Goal: Information Seeking & Learning: Learn about a topic

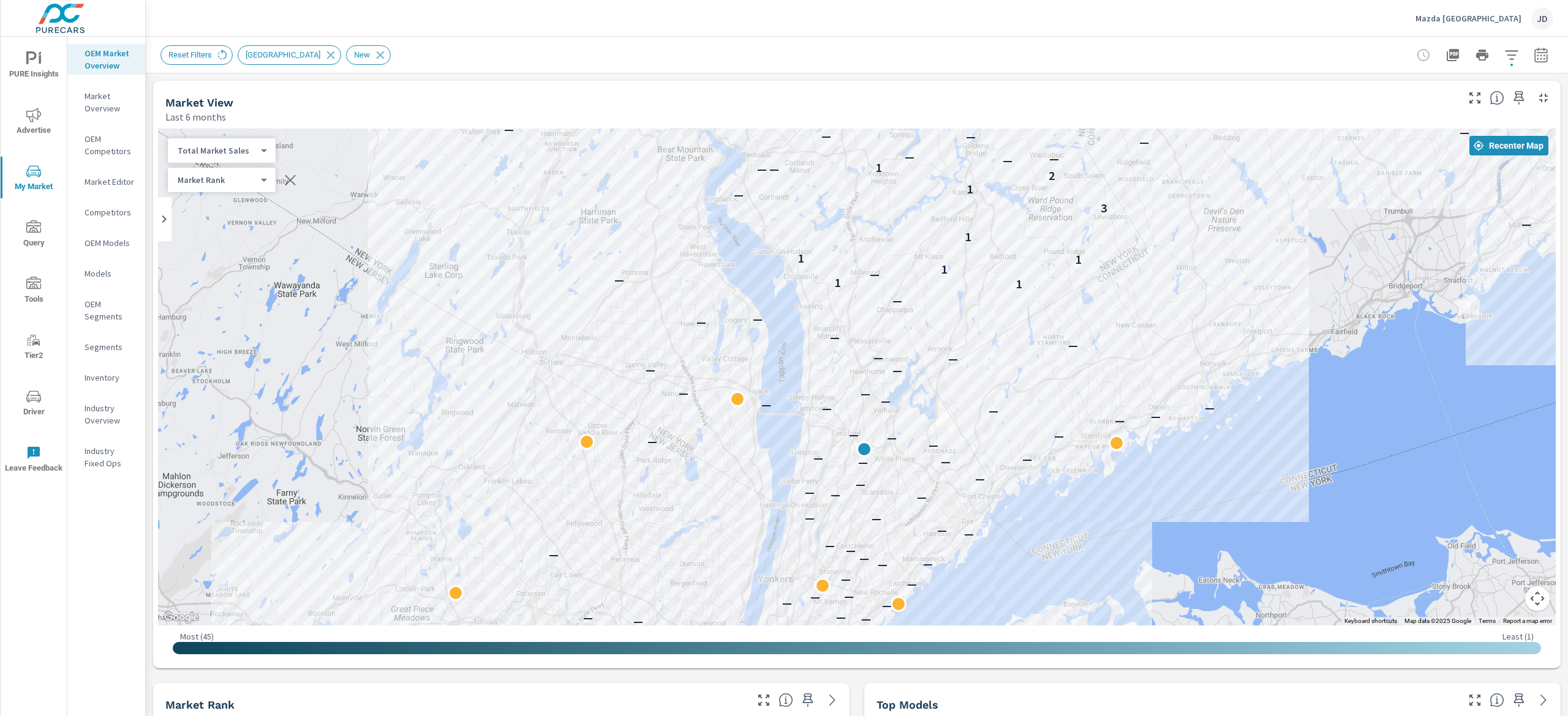
click at [944, 421] on div "— — — — — — — — — — — — — — — — — — — — — — — — — — — — — — — — — — — — — — — —…" at bounding box center [856, 377] width 1398 height 497
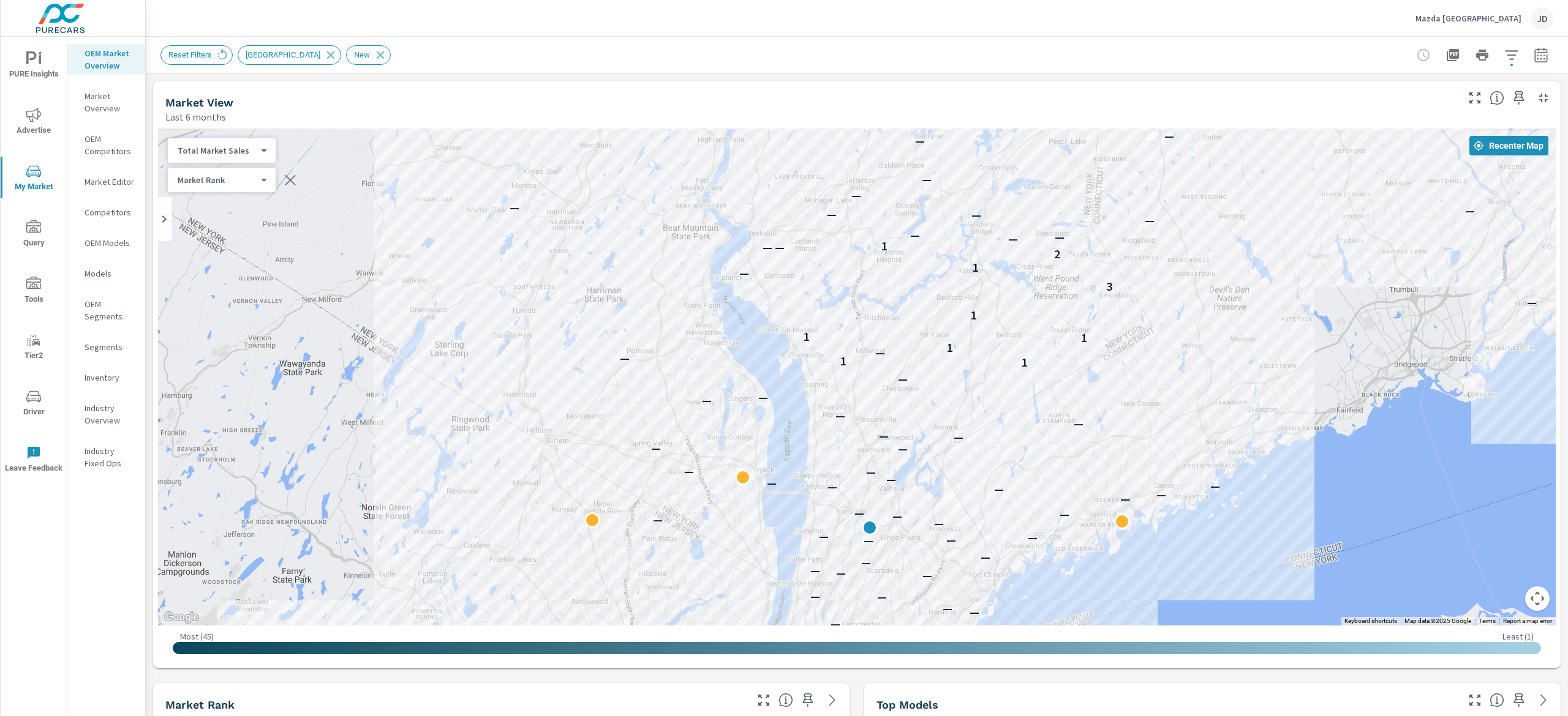
drag, startPoint x: 931, startPoint y: 272, endPoint x: 936, endPoint y: 352, distance: 80.2
click at [936, 352] on div "— — — — — — — — — — — — — — — — — — — — — — — — — — — — — — — — — — — — — — — —…" at bounding box center [856, 377] width 1398 height 497
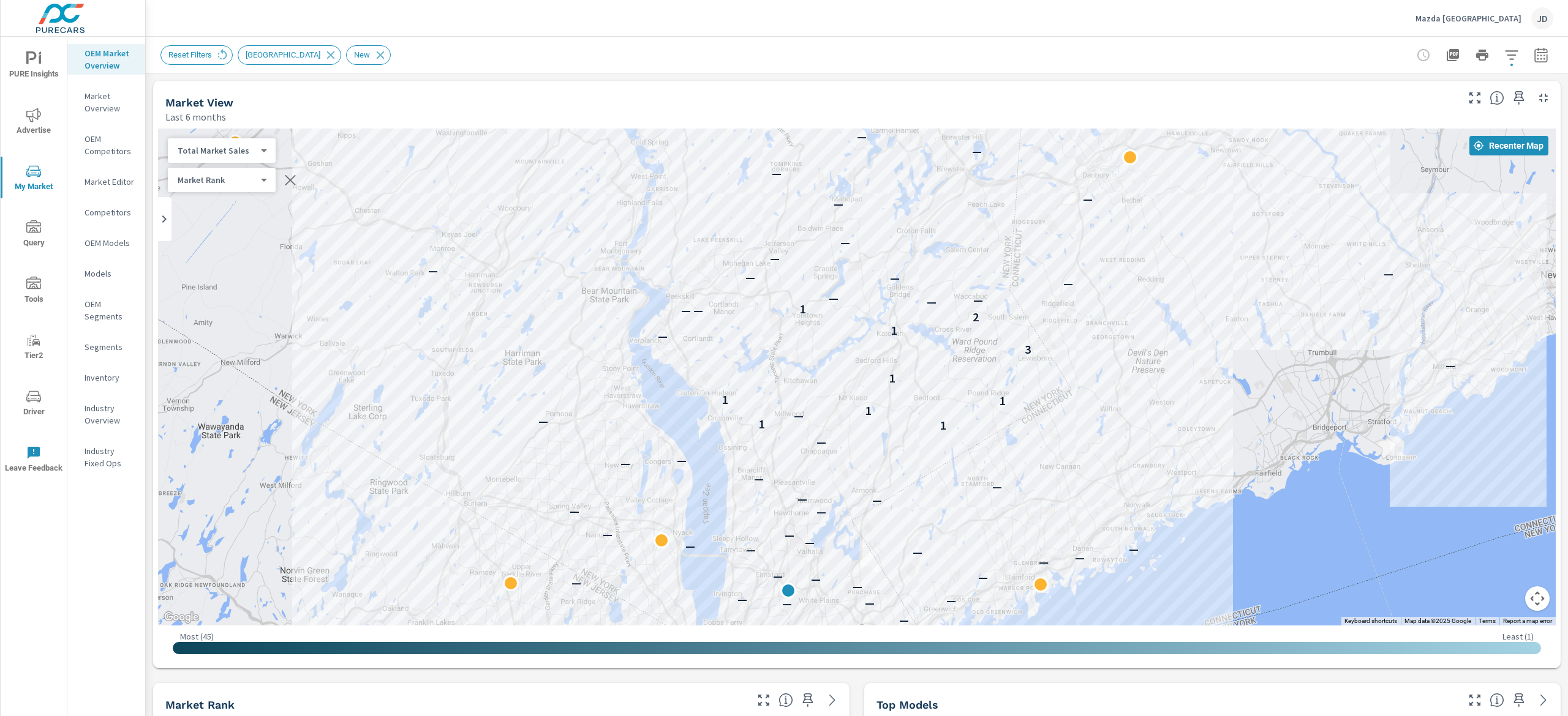
drag, startPoint x: 1252, startPoint y: 378, endPoint x: 1123, endPoint y: 463, distance: 154.5
click at [1123, 463] on div "— — — — — — — — — — — — — — — — — — — — — — — — — — — — — — — — — — — — — — — —…" at bounding box center [1167, 658] width 784 height 441
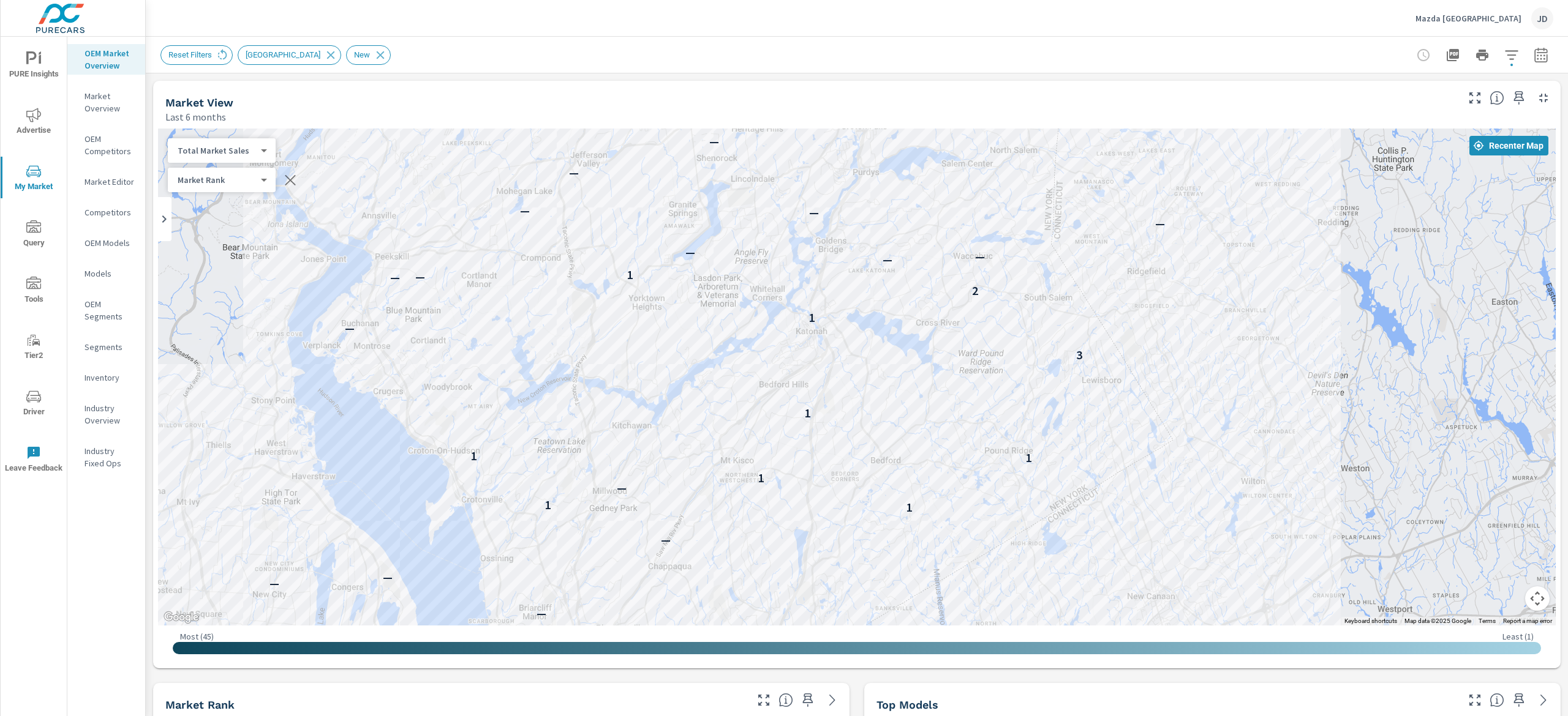
drag, startPoint x: 959, startPoint y: 337, endPoint x: 1101, endPoint y: 337, distance: 142.0
click at [1101, 337] on div "— — — — — — — — — — — — — — — — — — — — — — — — — — — — — — — — — — — — 1 1 — —…" at bounding box center [856, 377] width 1398 height 497
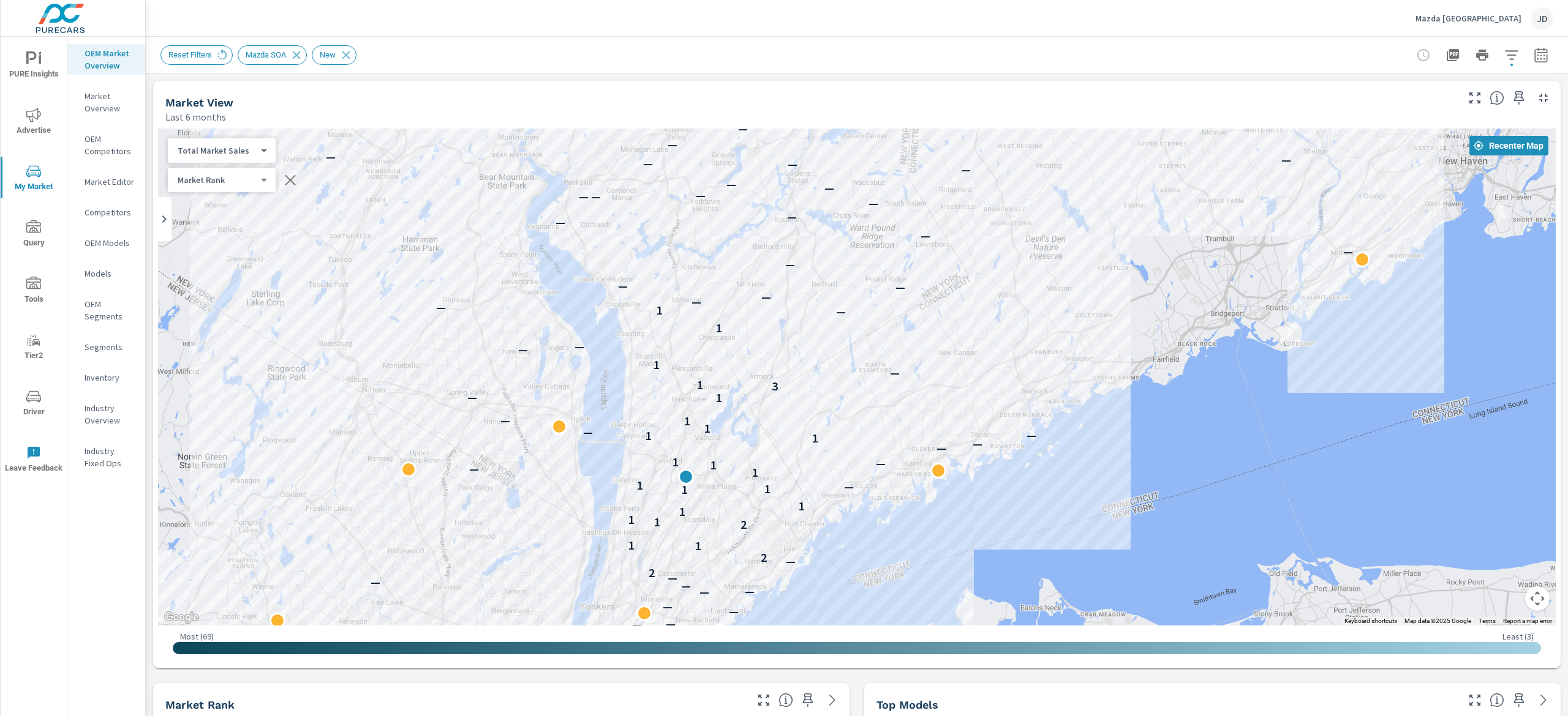
click at [777, 354] on div "— — — — — — — — — — — — — — — — — — — — — — — — — — — — — — — — — — — — — — — —…" at bounding box center [856, 377] width 1398 height 497
